Goal: Find specific page/section: Find specific page/section

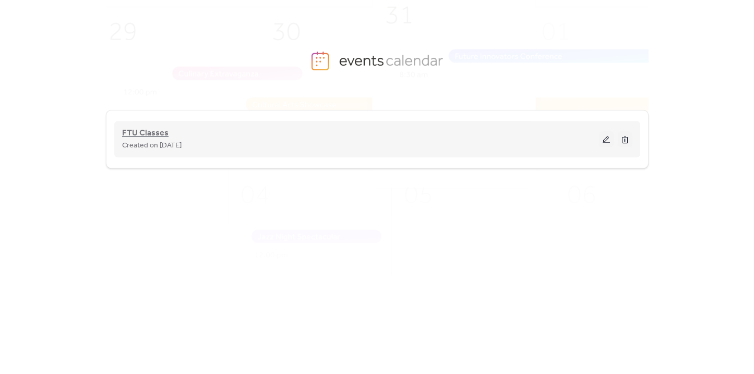
click at [140, 133] on span "FTU Classes" at bounding box center [145, 133] width 46 height 13
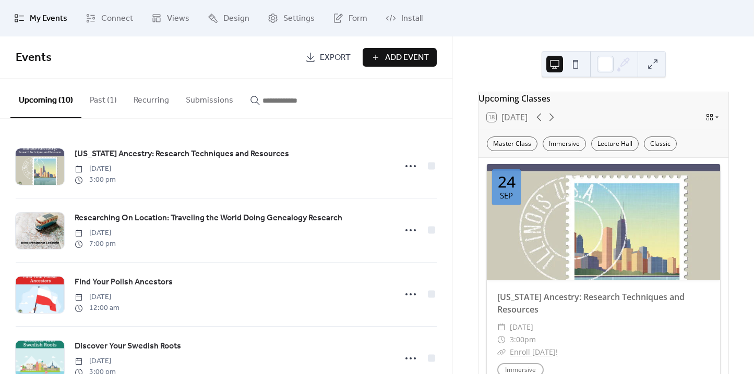
click at [575, 65] on button at bounding box center [575, 64] width 17 height 17
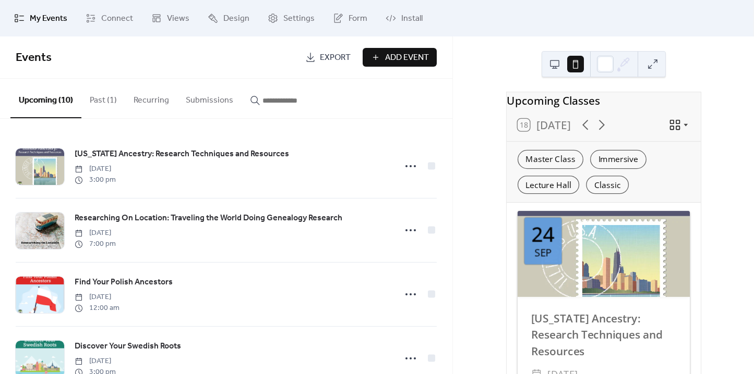
click at [459, 160] on div "Upcoming Classes 18 [DATE] Master Class Immersive Lecture Hall Classic [DATE] […" at bounding box center [603, 206] width 301 height 338
click at [721, 177] on div "Upcoming Classes 18 [DATE] Master Class Immersive Lecture Hall Classic [DATE] […" at bounding box center [603, 206] width 301 height 338
click at [674, 129] on icon at bounding box center [674, 125] width 10 height 10
click at [726, 159] on div "Upcoming Classes 18 [DATE] Master Class Immersive Lecture Hall Classic [DATE] […" at bounding box center [603, 206] width 301 height 338
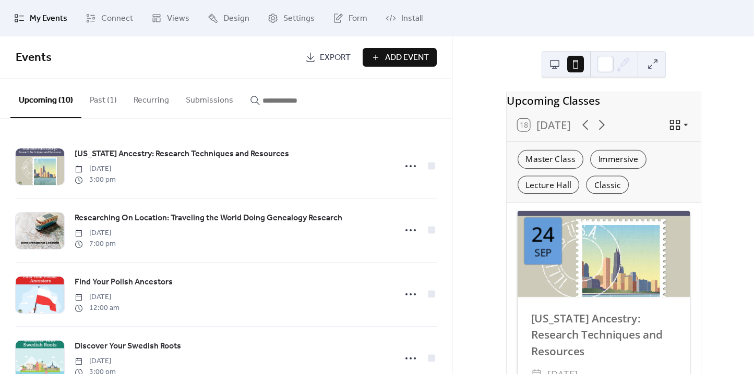
drag, startPoint x: 730, startPoint y: 169, endPoint x: 732, endPoint y: 122, distance: 47.5
click at [731, 168] on div "Upcoming Classes 18 [DATE] Master Class Immersive Lecture Hall Classic [DATE] […" at bounding box center [603, 206] width 301 height 338
